Goal: Information Seeking & Learning: Learn about a topic

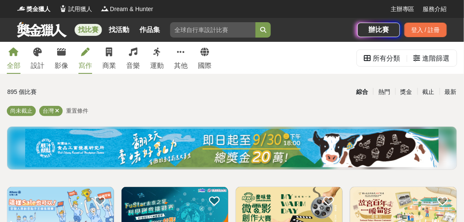
click at [82, 68] on div "寫作" at bounding box center [85, 66] width 14 height 10
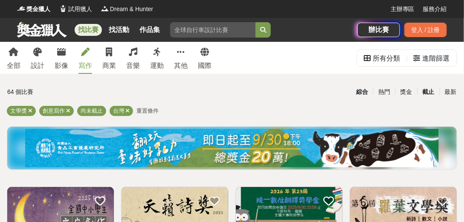
click at [428, 94] on div "截止" at bounding box center [428, 91] width 22 height 15
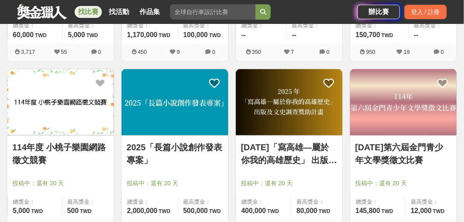
scroll to position [1118, 0]
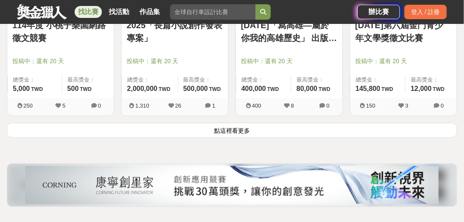
click at [225, 129] on button "點這裡看更多" at bounding box center [232, 130] width 450 height 15
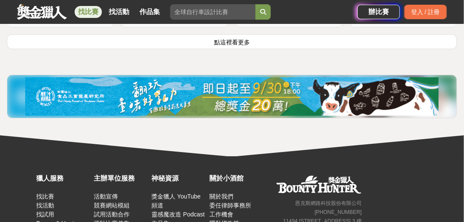
scroll to position [2262, 0]
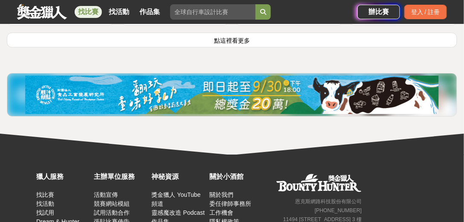
click at [227, 37] on button "點這裡看更多" at bounding box center [232, 39] width 450 height 15
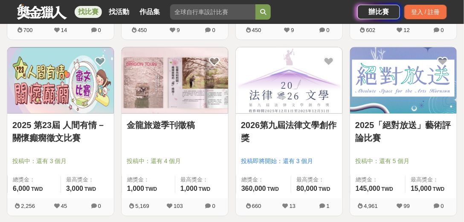
scroll to position [2771, 0]
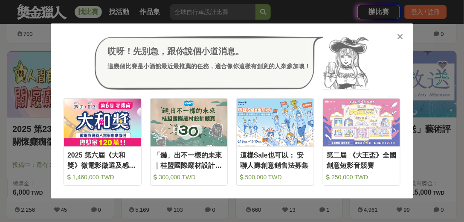
click at [401, 35] on icon at bounding box center [400, 36] width 6 height 9
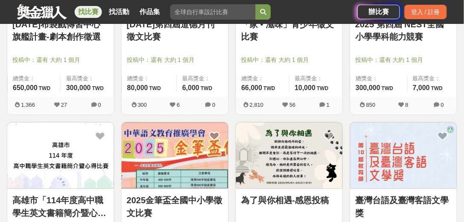
scroll to position [2057, 0]
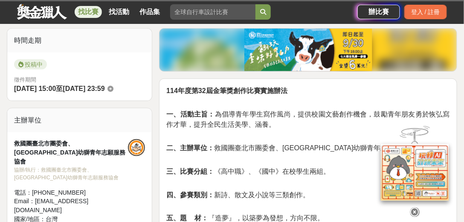
scroll to position [208, 0]
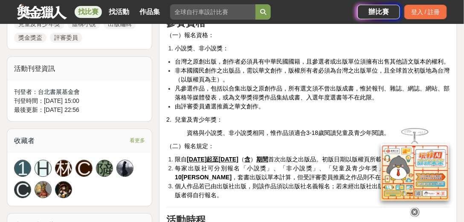
scroll to position [476, 0]
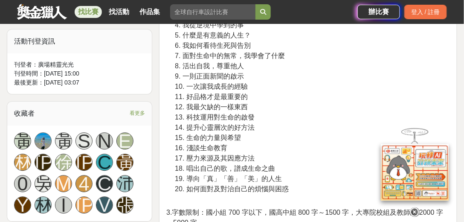
scroll to position [500, 0]
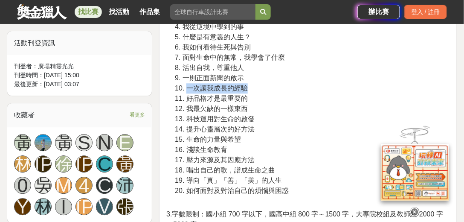
drag, startPoint x: 185, startPoint y: 87, endPoint x: 254, endPoint y: 86, distance: 69.0
click at [254, 86] on p "1. 我最感謝的人 2. 當我面對失敗時 3. 生命中最重要的價值 4. 我從逆境中學到的事 5. 什麼是有意義的人生？ 6. 我如何看待生死與告別 7. 面…" at bounding box center [312, 97] width 275 height 213
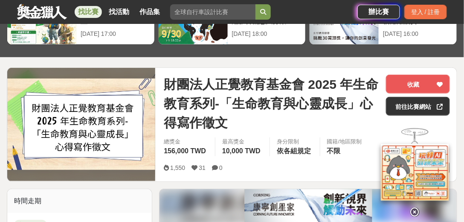
scroll to position [61, 0]
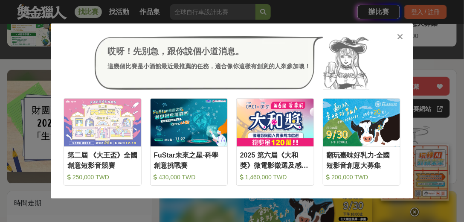
click at [402, 36] on icon at bounding box center [400, 36] width 6 height 9
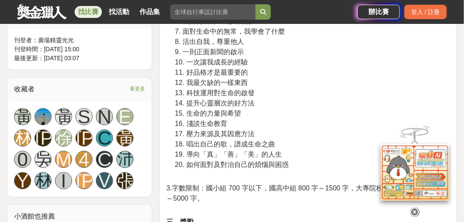
scroll to position [571, 0]
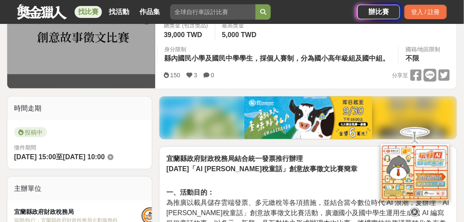
scroll to position [170, 0]
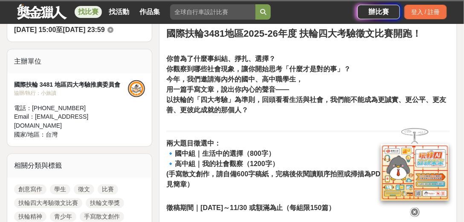
scroll to position [292, 0]
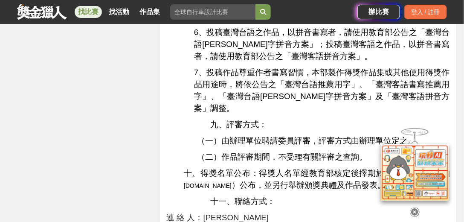
scroll to position [1376, 0]
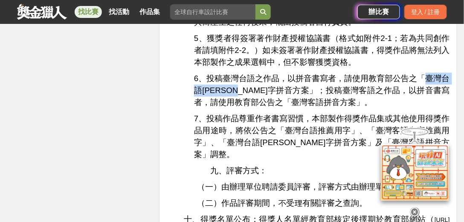
drag, startPoint x: 427, startPoint y: 76, endPoint x: 258, endPoint y: 91, distance: 169.4
click at [258, 91] on span "6、投稿臺灣台語之作品，以拼音書寫者，請使用教育部公告之「臺灣台語羅馬字拼音方案」；投稿臺灣客語之作品，以拼音書寫者，請使用教育部公告之「臺灣客語拼音方案」。" at bounding box center [322, 90] width 256 height 33
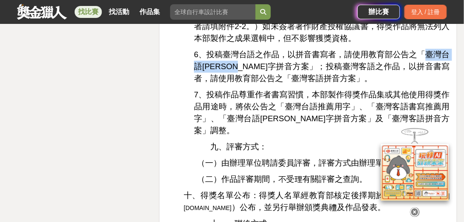
scroll to position [1401, 0]
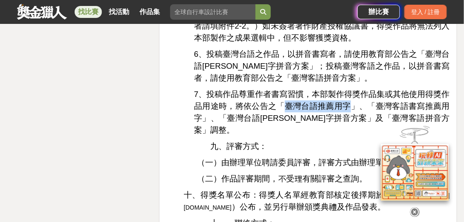
drag, startPoint x: 290, startPoint y: 106, endPoint x: 353, endPoint y: 107, distance: 63.5
click at [353, 107] on span "7、投稿作品尊重作者書寫習慣，本部製作得獎作品集或其他使用得獎作品用途時，將依公告之「臺灣台語推薦用字」、「臺灣客語書寫推薦用字」、「臺灣台語羅馬字拼音方案」…" at bounding box center [322, 111] width 256 height 45
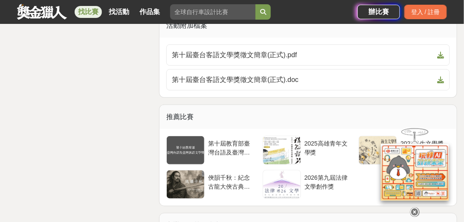
scroll to position [1717, 0]
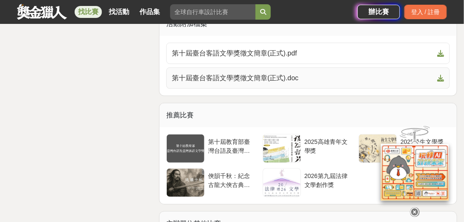
click at [442, 75] on icon at bounding box center [440, 78] width 7 height 7
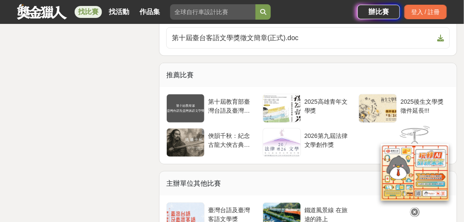
scroll to position [1766, 0]
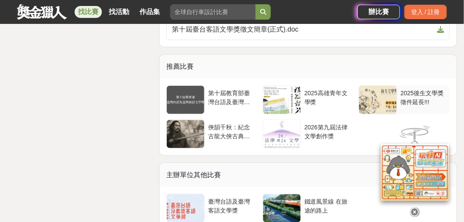
click at [403, 89] on div "2025後生文學獎徵件延長!!!" at bounding box center [423, 97] width 46 height 16
